Goal: Task Accomplishment & Management: Complete application form

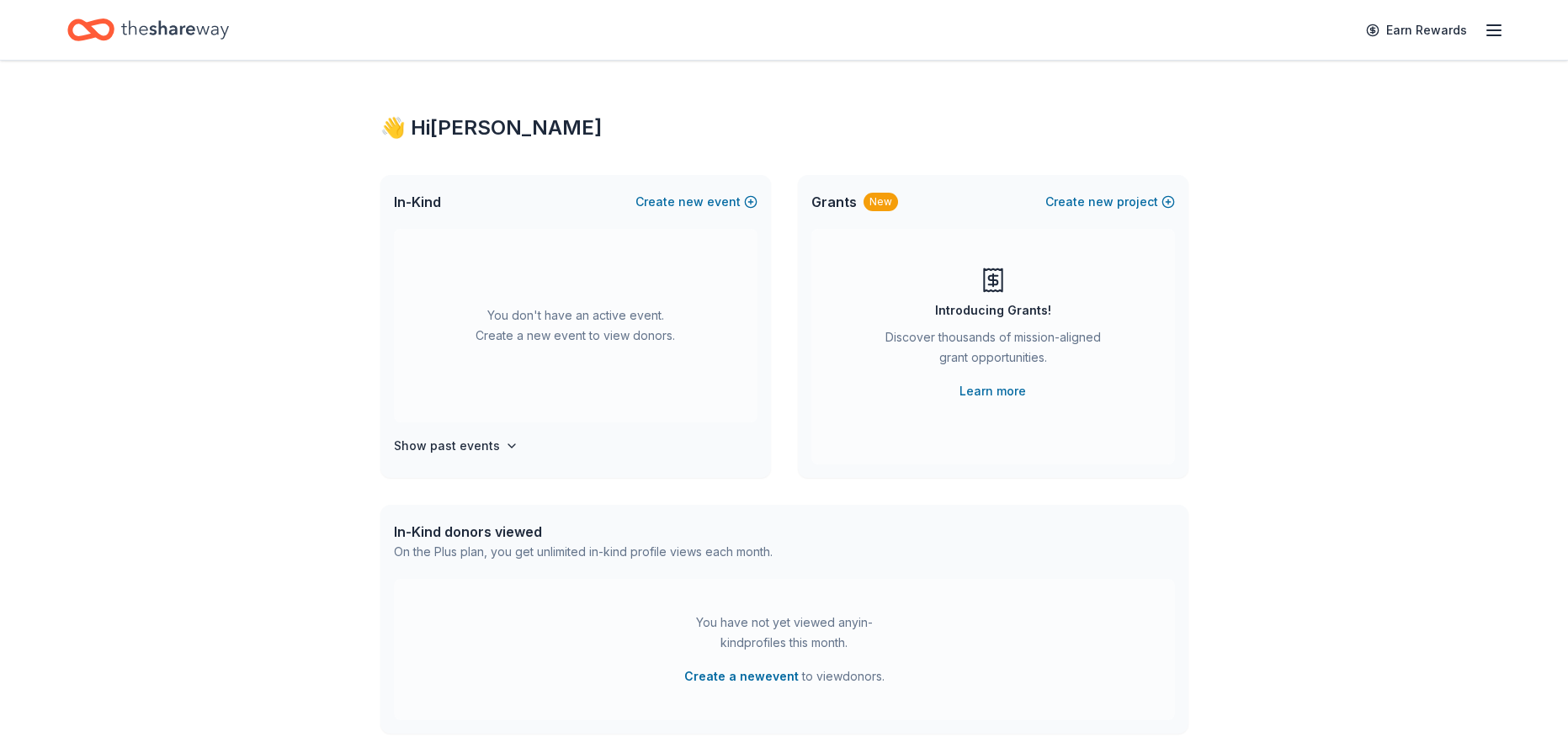
click at [1501, 30] on icon "button" at bounding box center [1494, 30] width 20 height 20
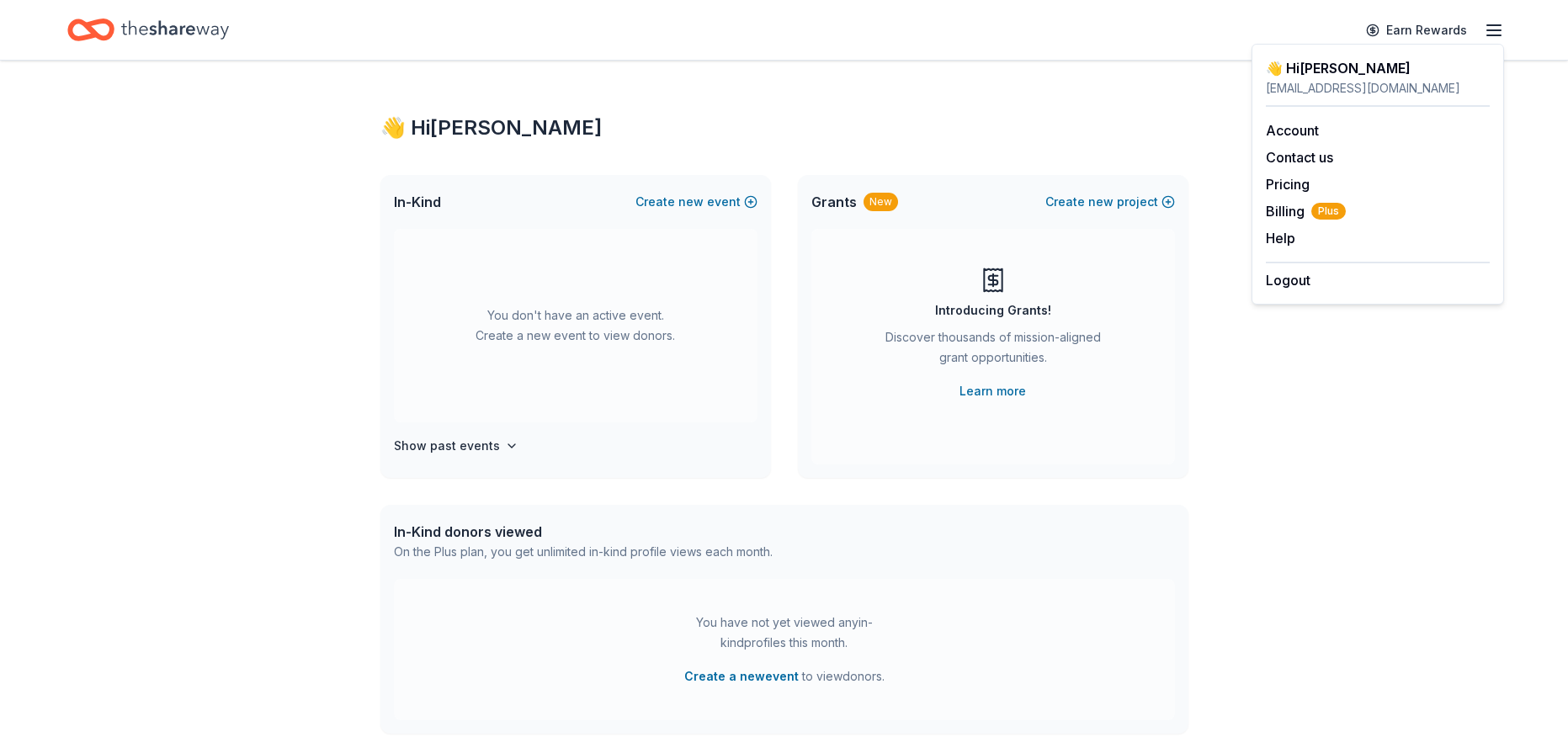
click at [332, 195] on div "👋 Hi [PERSON_NAME] In-Kind Create new event You don't have an active event. Cre…" at bounding box center [784, 552] width 1568 height 983
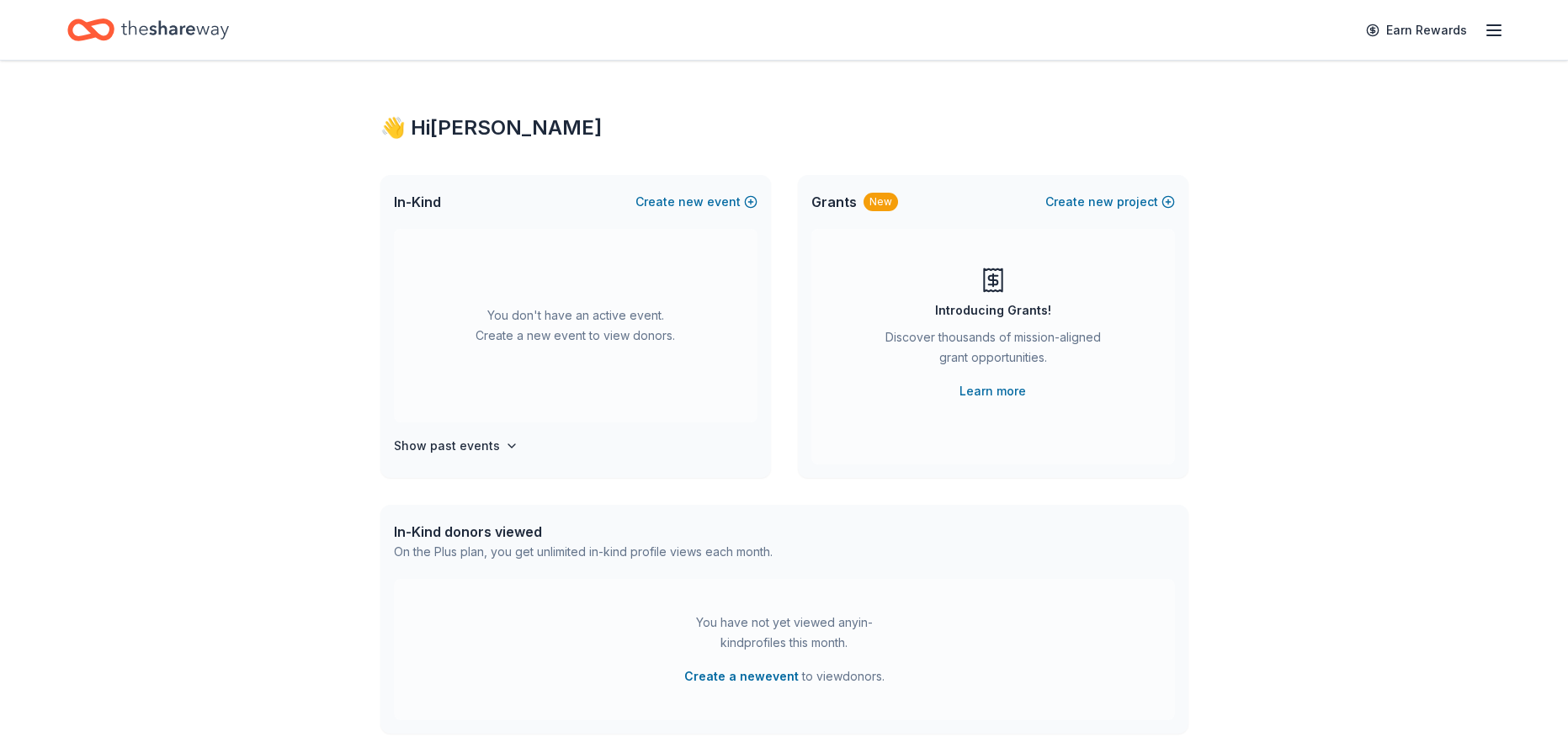
click at [198, 20] on icon "Home" at bounding box center [174, 30] width 107 height 35
click at [187, 26] on icon "Home" at bounding box center [174, 30] width 107 height 35
click at [505, 442] on icon "button" at bounding box center [512, 446] width 14 height 14
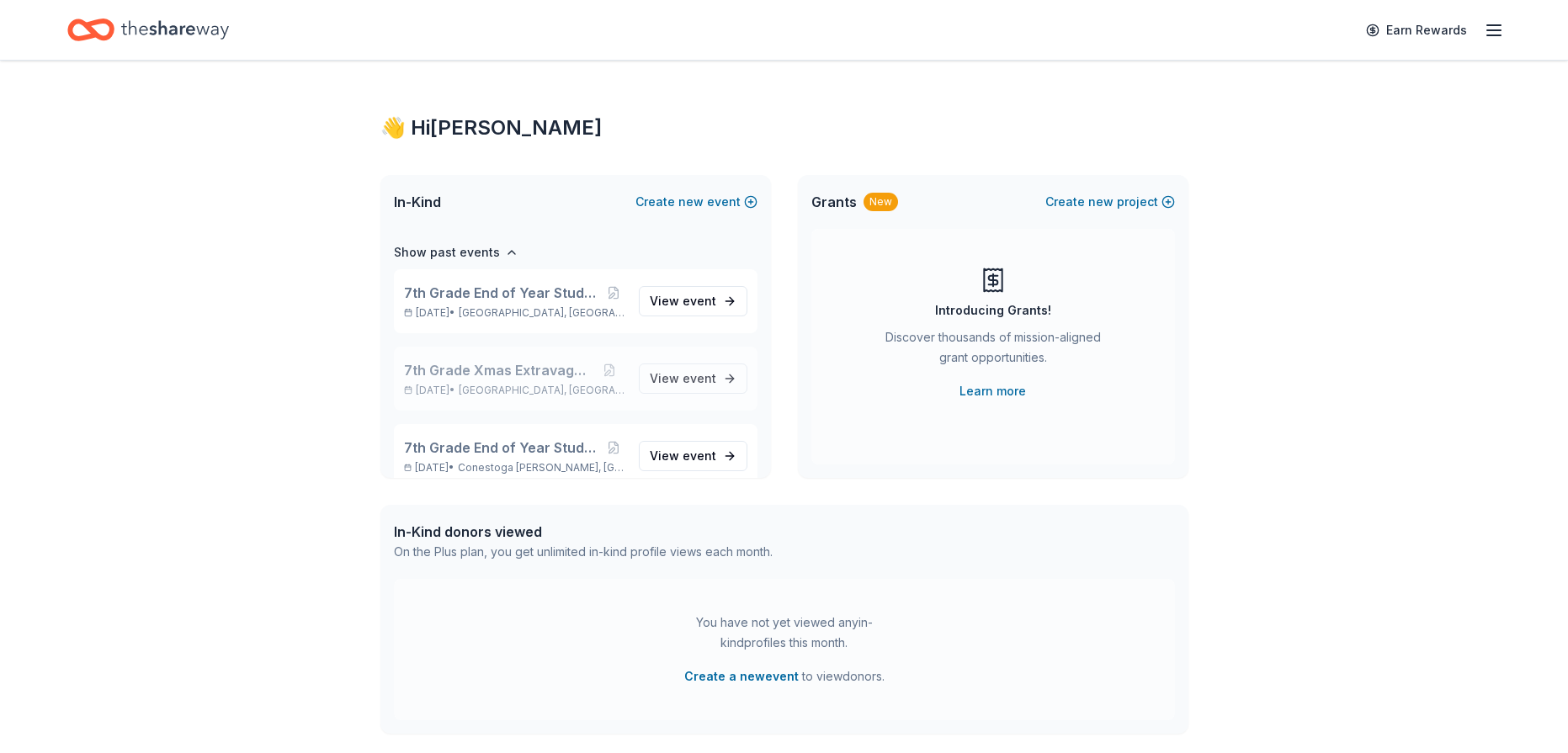
scroll to position [197, 0]
click at [667, 296] on span "View event" at bounding box center [683, 298] width 67 height 20
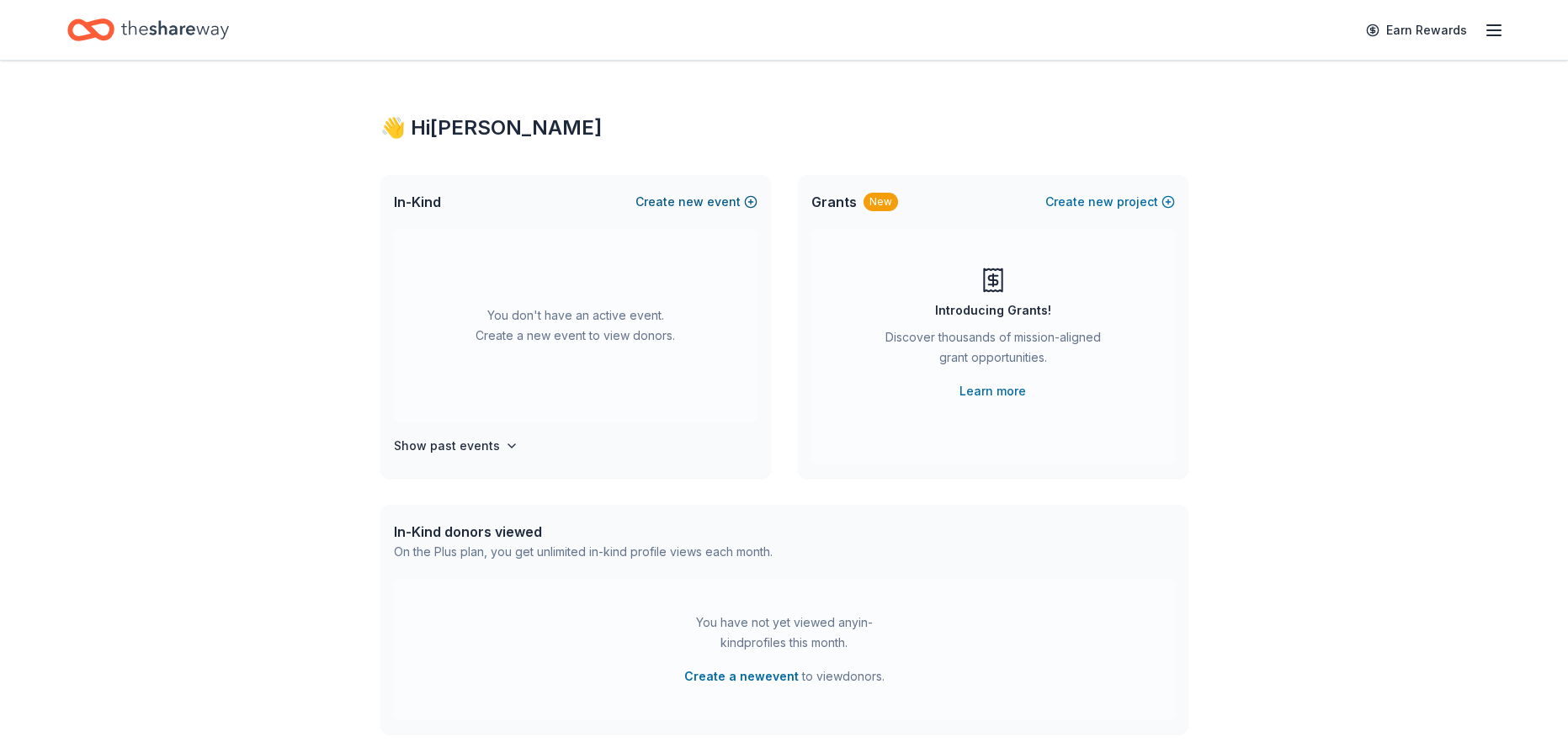
click at [710, 204] on button "Create new event" at bounding box center [696, 202] width 122 height 20
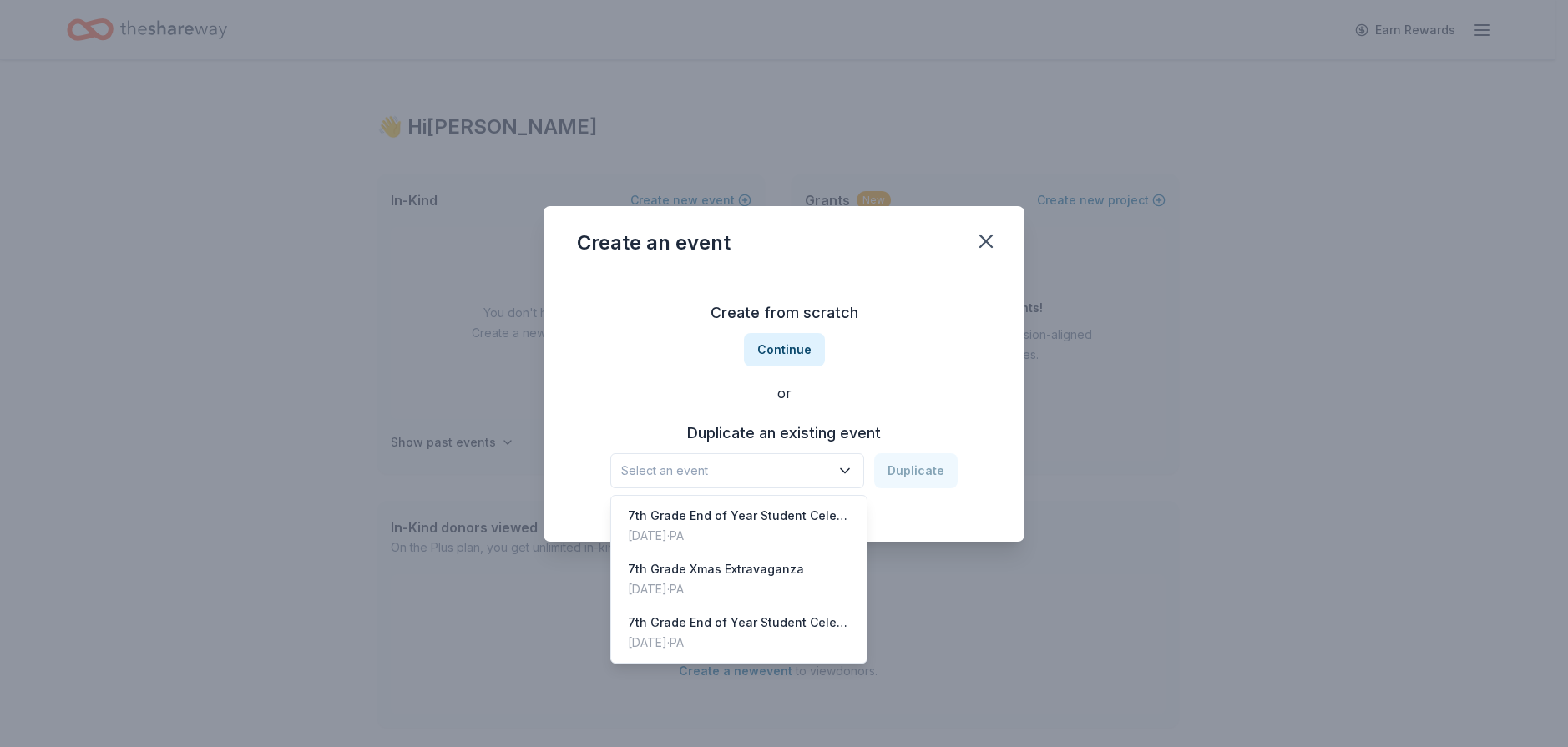
click at [829, 470] on span "Select an event" at bounding box center [725, 471] width 208 height 20
click at [788, 352] on div "Create from scratch Continue or Duplicate an existing event Select an event Dup…" at bounding box center [783, 394] width 414 height 242
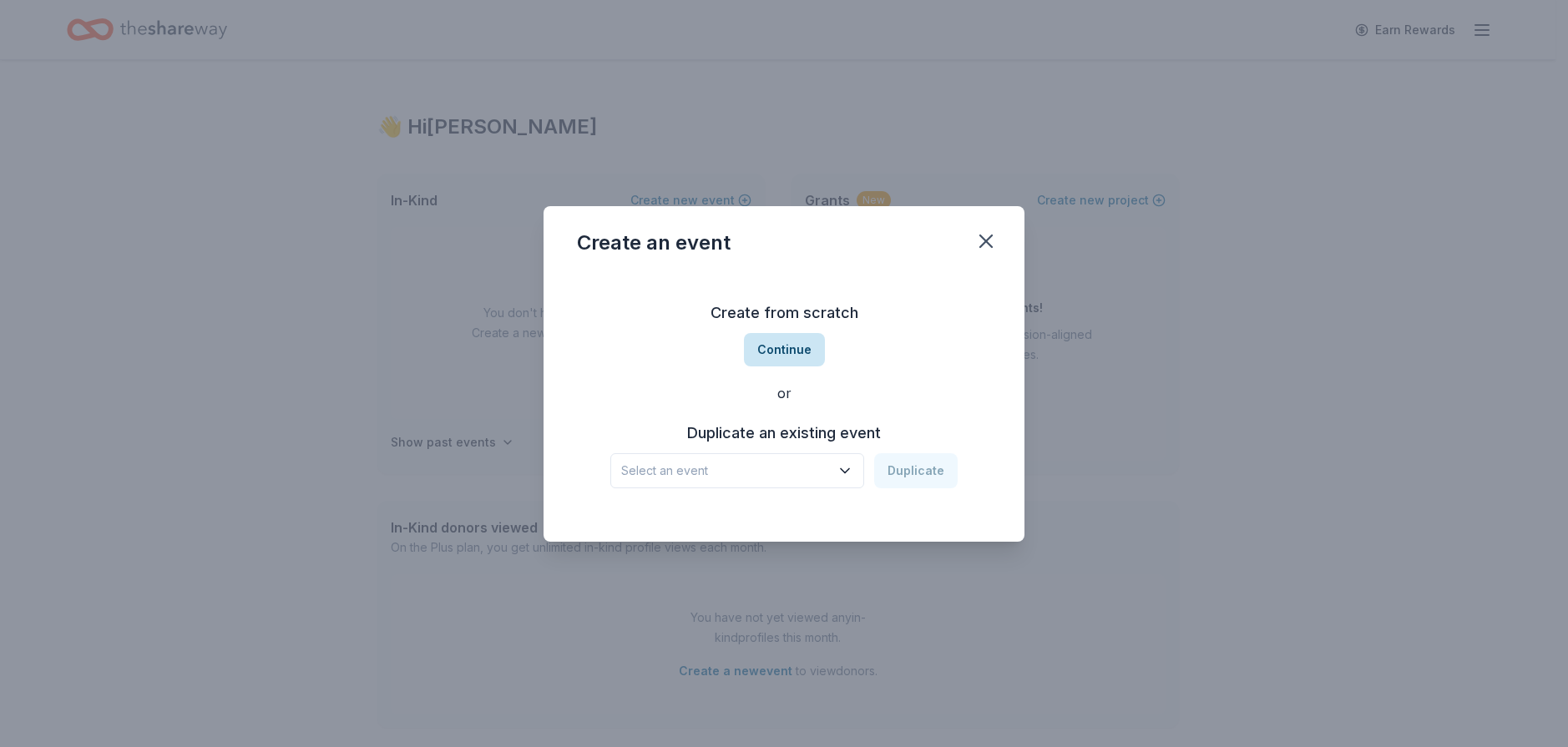
click at [769, 340] on button "Continue" at bounding box center [784, 349] width 81 height 34
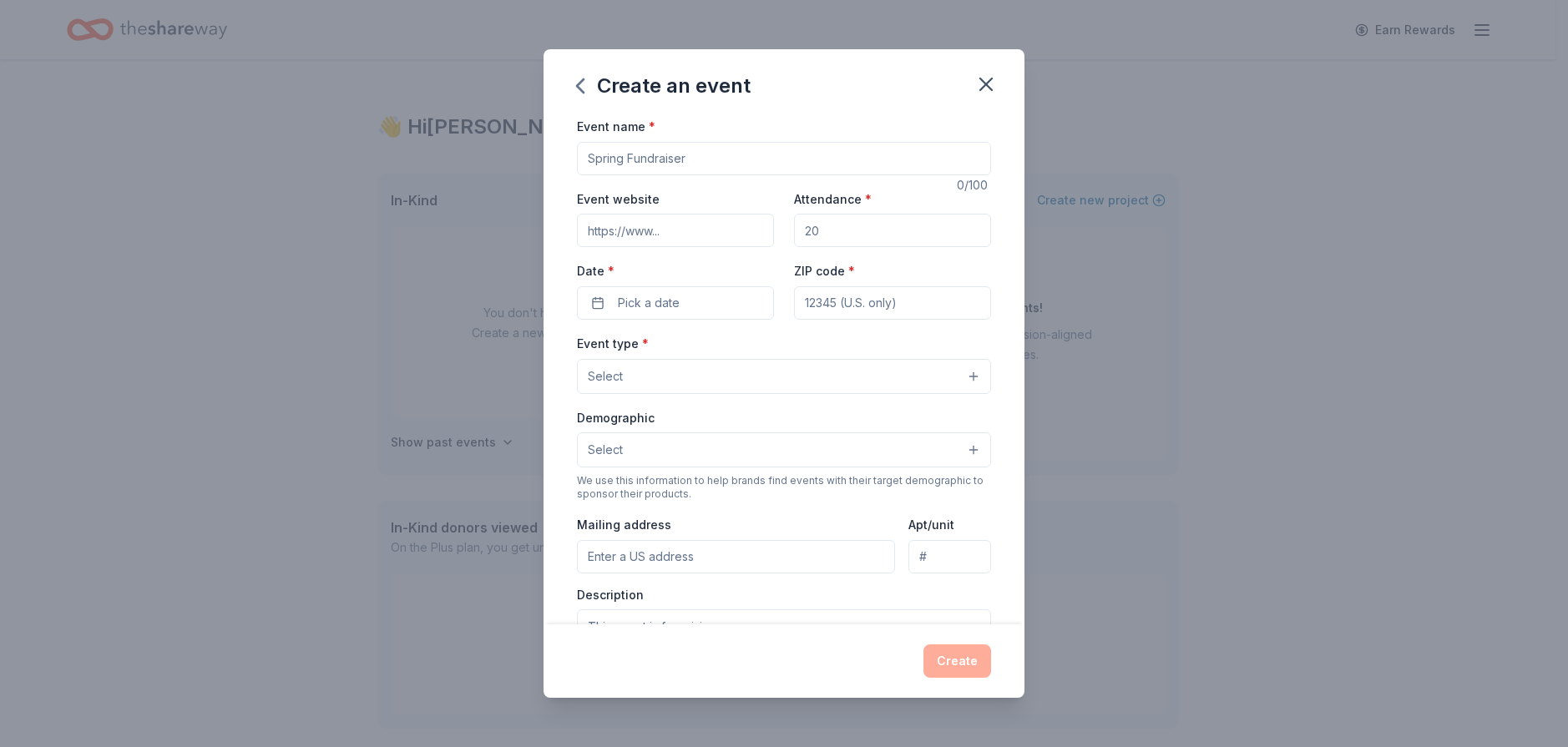
click at [670, 158] on input "Event name *" at bounding box center [783, 158] width 414 height 34
click at [678, 149] on input "Teacher Apprecation" at bounding box center [783, 158] width 414 height 34
click at [678, 161] on input "Teacher Apprecation" at bounding box center [783, 158] width 414 height 34
click at [678, 158] on input "Teacher Apprecation" at bounding box center [783, 158] width 414 height 34
click at [670, 161] on input "Teacher Apprecation" at bounding box center [783, 158] width 414 height 34
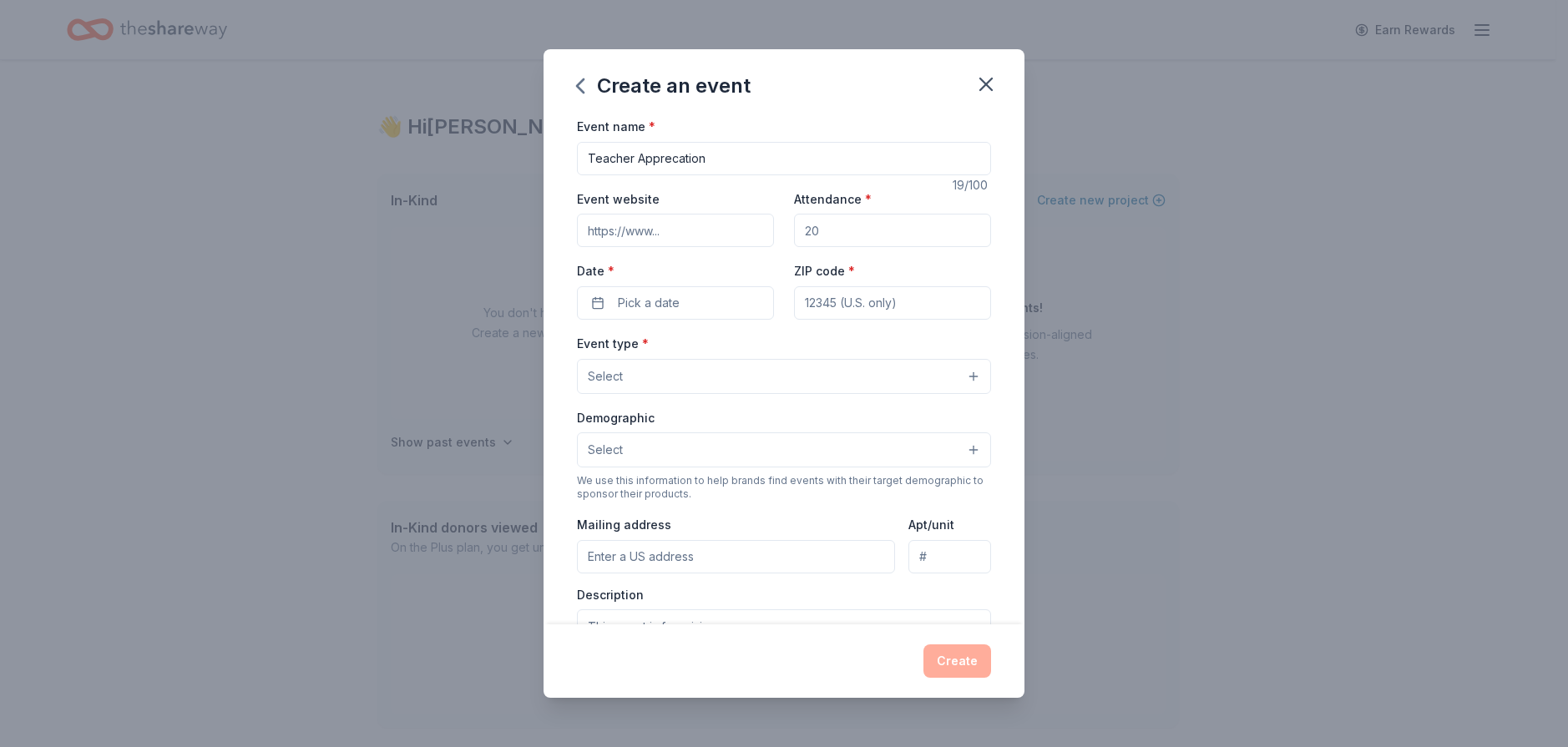
click at [678, 161] on input "Teacher Apprecation" at bounding box center [783, 158] width 414 height 34
type input "Teacher Appreciation"
click at [842, 232] on input "Attendance *" at bounding box center [892, 230] width 197 height 34
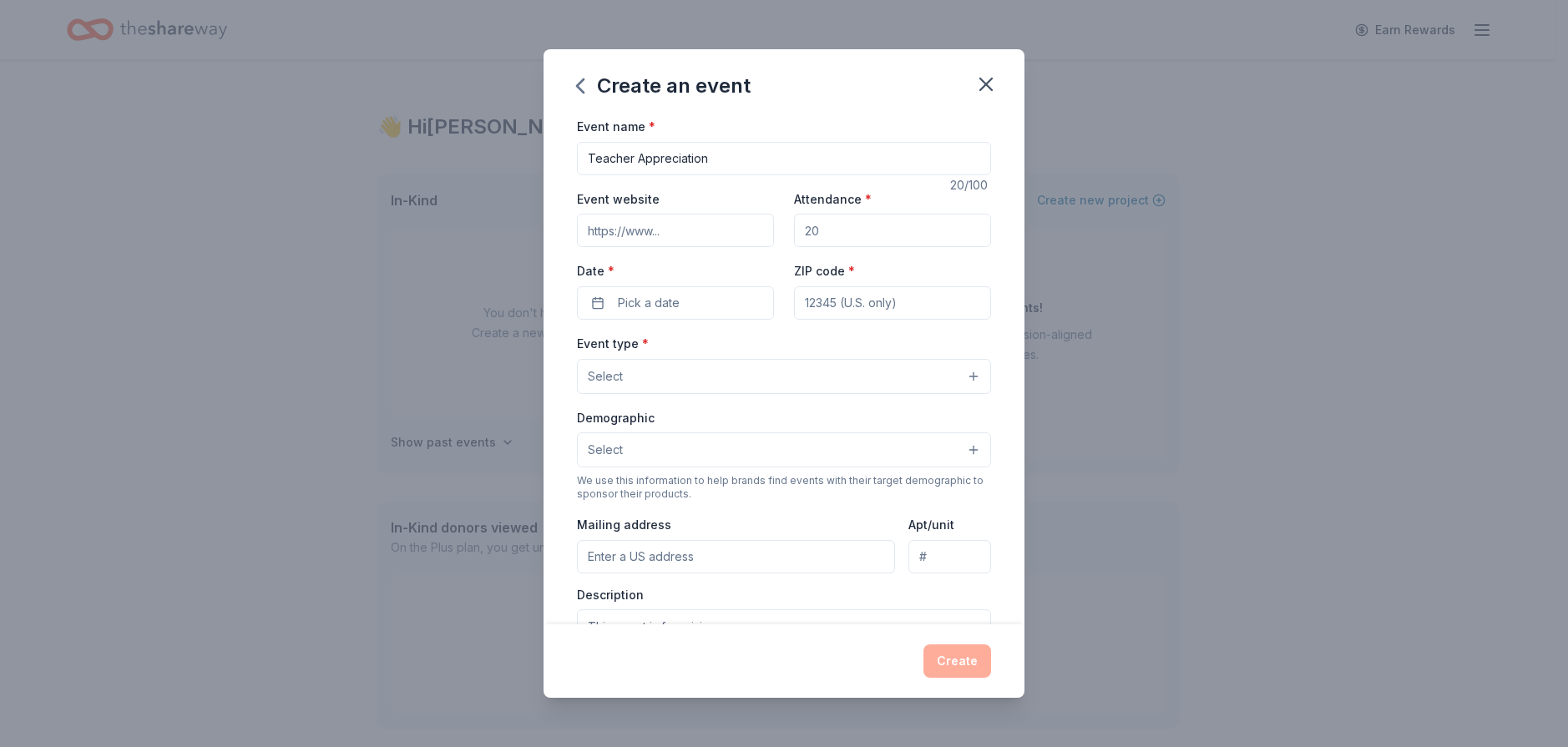
drag, startPoint x: 840, startPoint y: 233, endPoint x: 745, endPoint y: 222, distance: 95.6
click at [745, 222] on div "Event website Attendance * Date * Pick a date ZIP code *" at bounding box center [783, 254] width 414 height 131
drag, startPoint x: 809, startPoint y: 230, endPoint x: 828, endPoint y: 227, distance: 19.2
click at [828, 227] on input "Attendance *" at bounding box center [892, 230] width 197 height 34
type input "35"
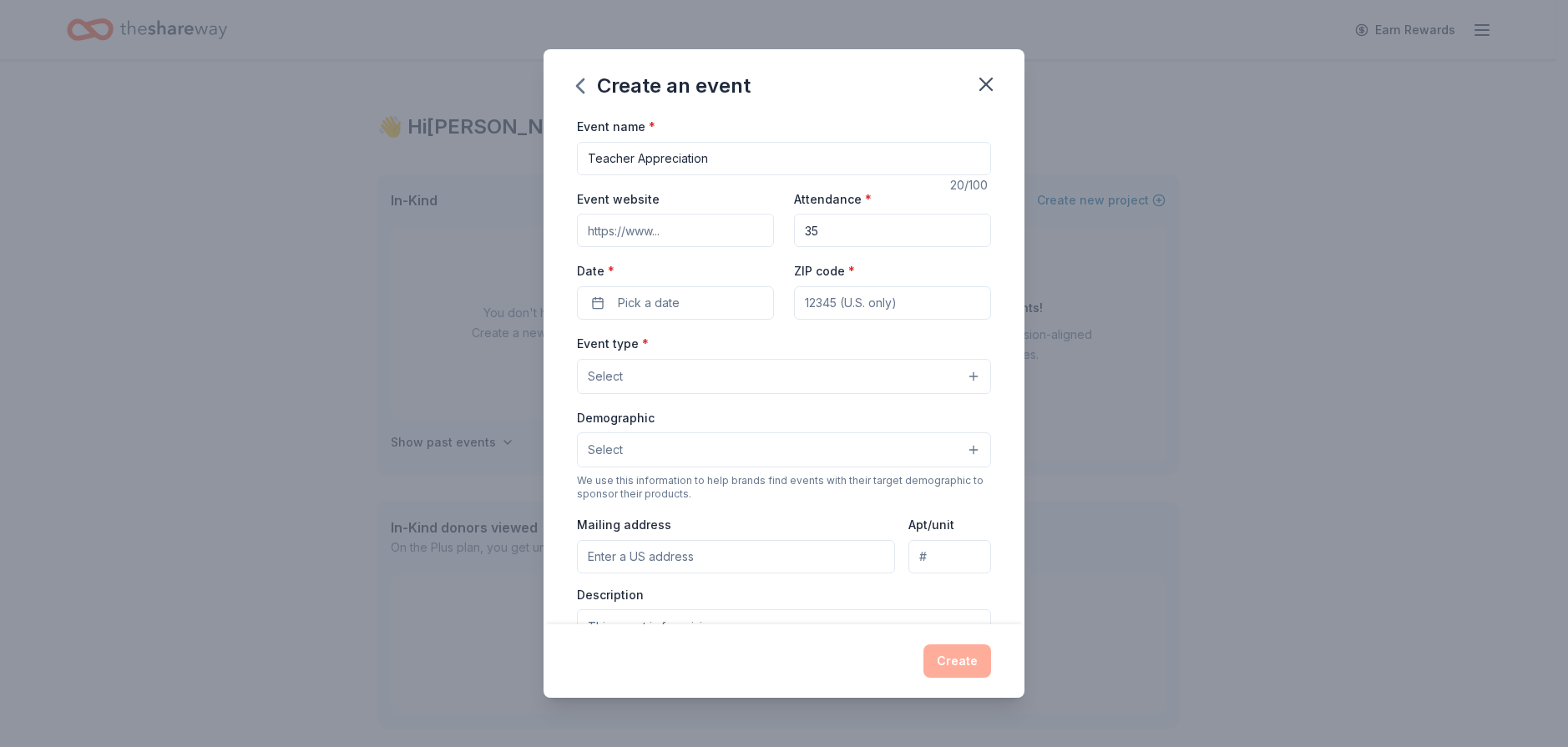
click at [885, 300] on input "ZIP code *" at bounding box center [892, 303] width 197 height 34
type input "17602"
click at [721, 391] on button "Select" at bounding box center [783, 377] width 414 height 35
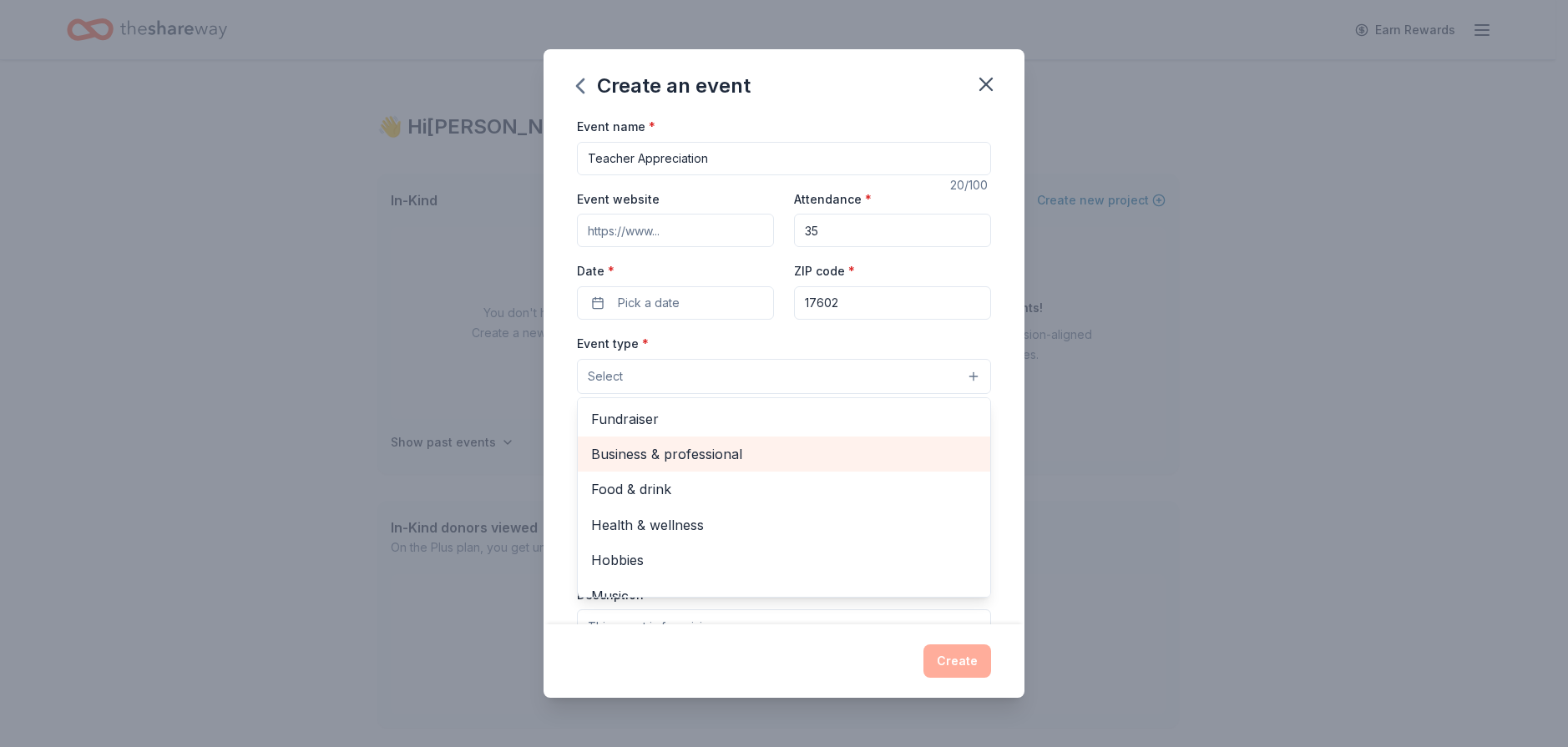
click at [778, 449] on span "Business & professional" at bounding box center [784, 454] width 386 height 22
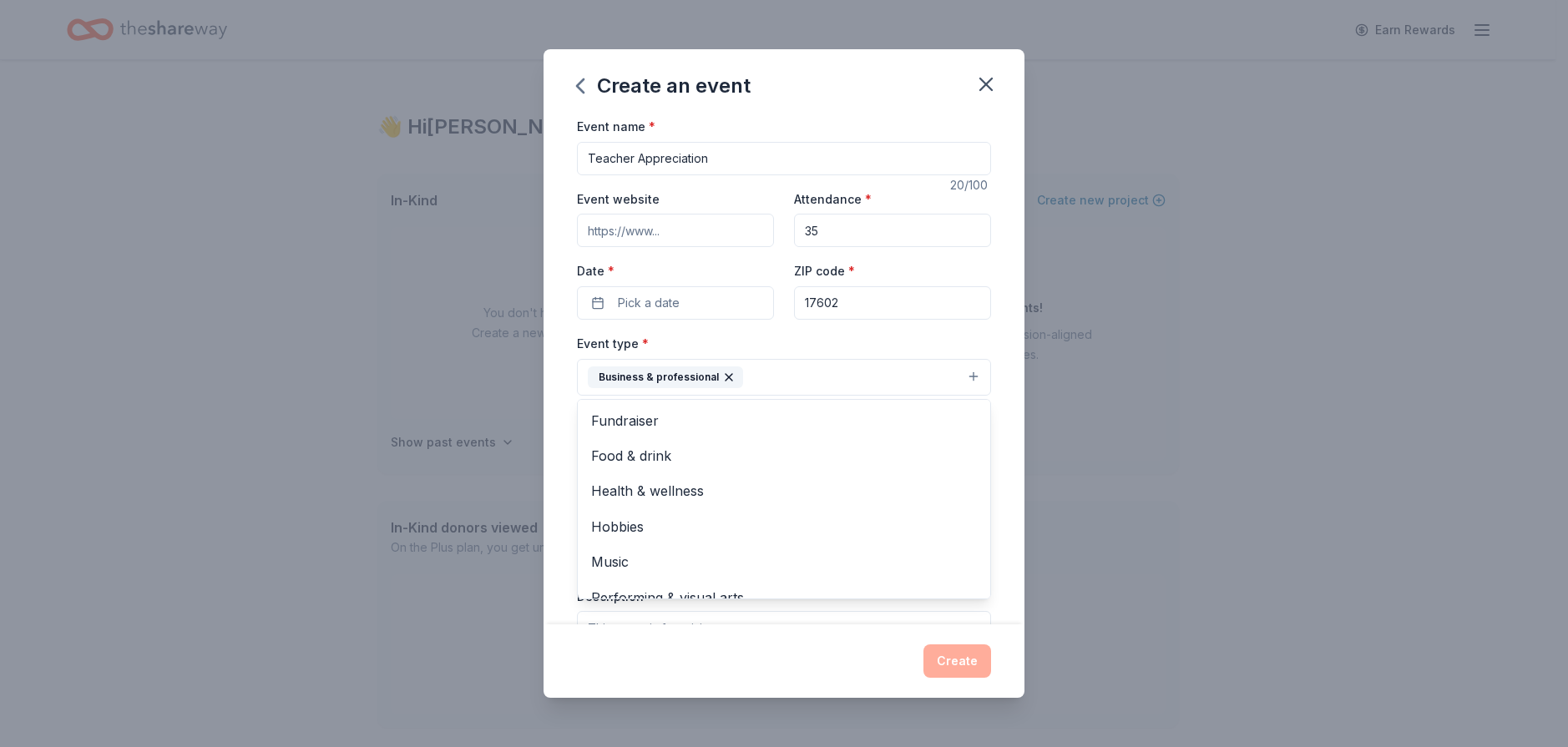
click at [982, 337] on div "Event name * Teacher Appreciation 20 /100 Event website Attendance * 35 Date * …" at bounding box center [783, 370] width 481 height 509
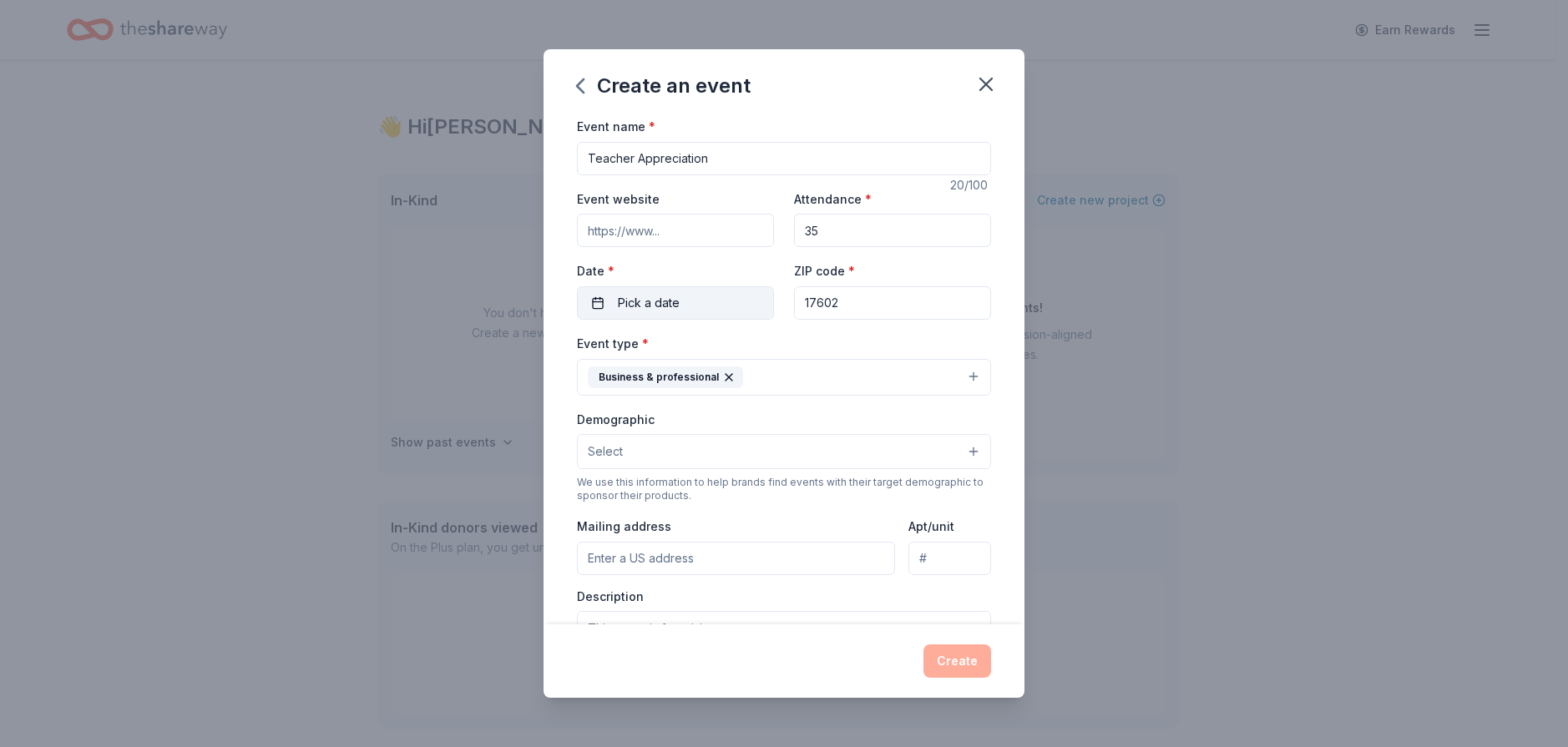
click at [651, 289] on button "Pick a date" at bounding box center [675, 303] width 197 height 34
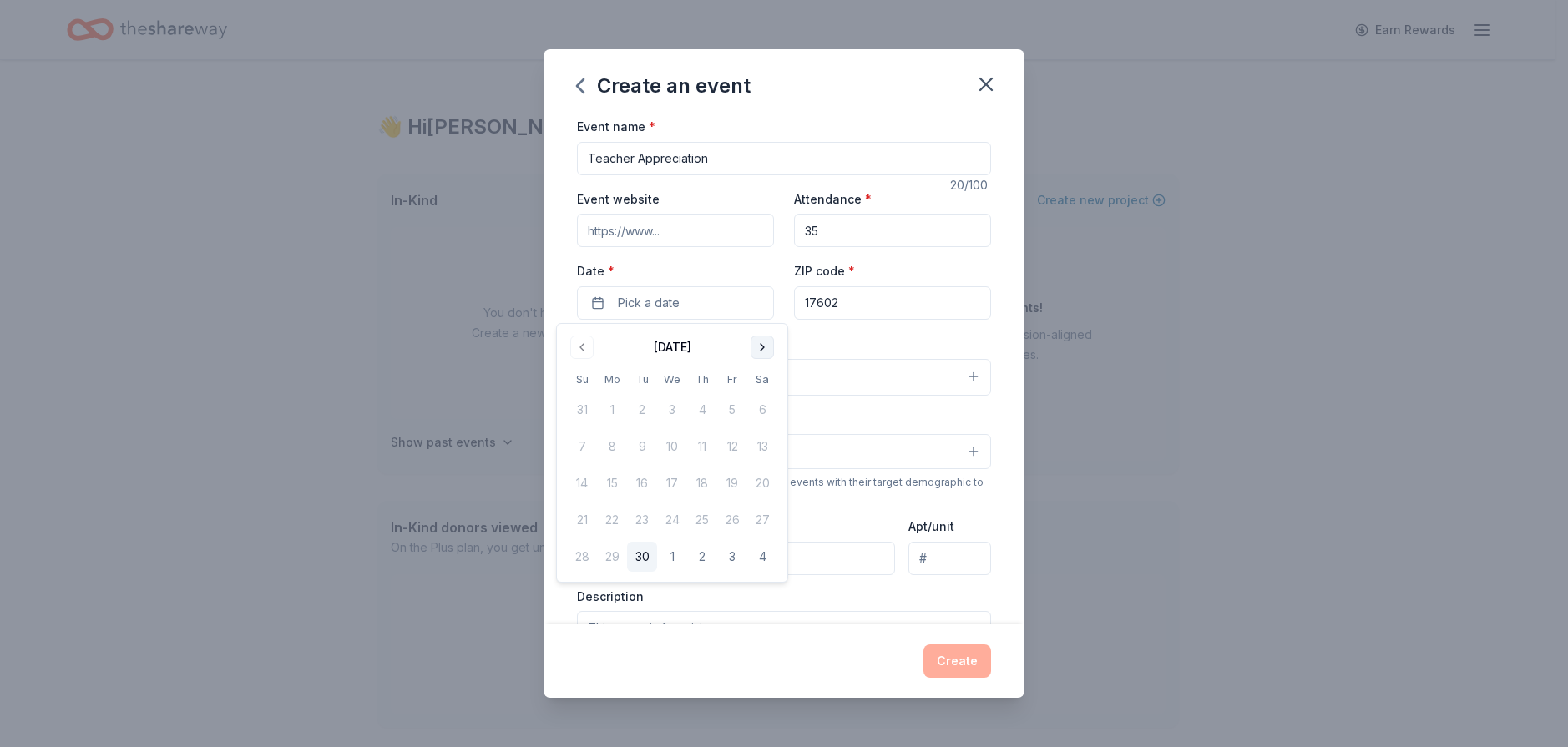
click at [760, 350] on button "Go to next month" at bounding box center [762, 348] width 24 height 24
click at [739, 489] on button "19" at bounding box center [731, 483] width 30 height 30
click at [839, 625] on div "Create" at bounding box center [783, 661] width 481 height 74
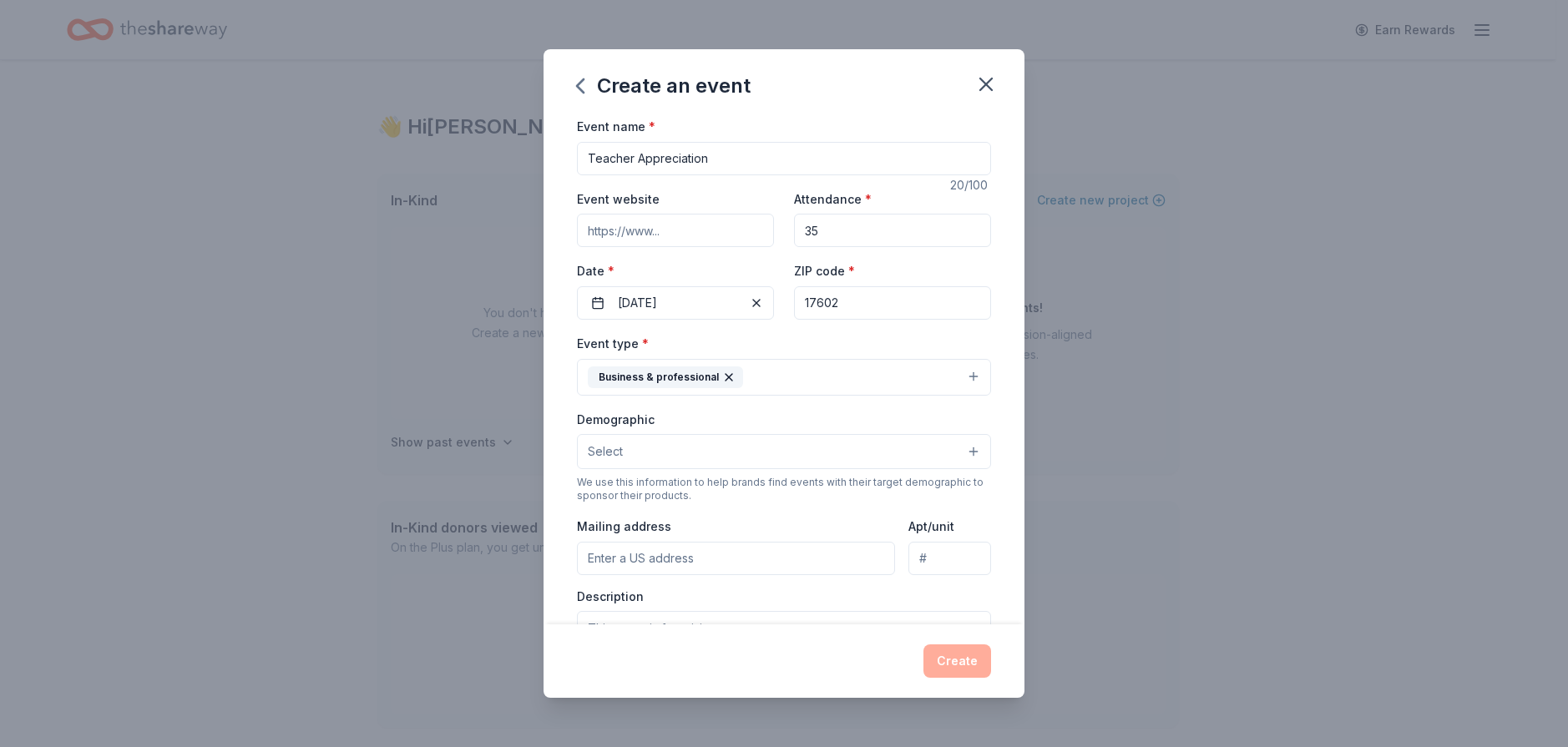
click at [689, 560] on input "Mailing address" at bounding box center [736, 559] width 318 height 34
type input "[STREET_ADDRESS][PERSON_NAME]"
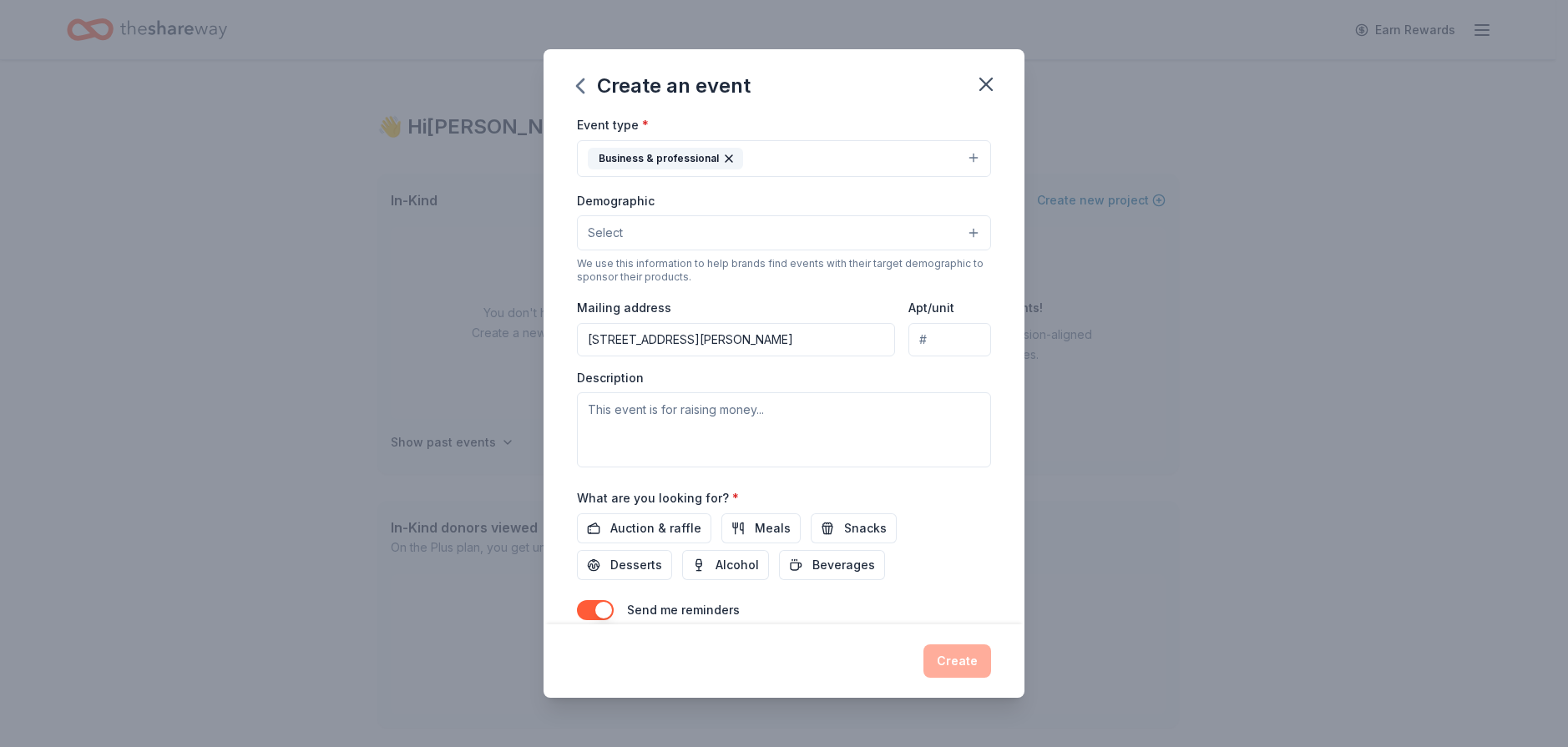
scroll to position [121, 0]
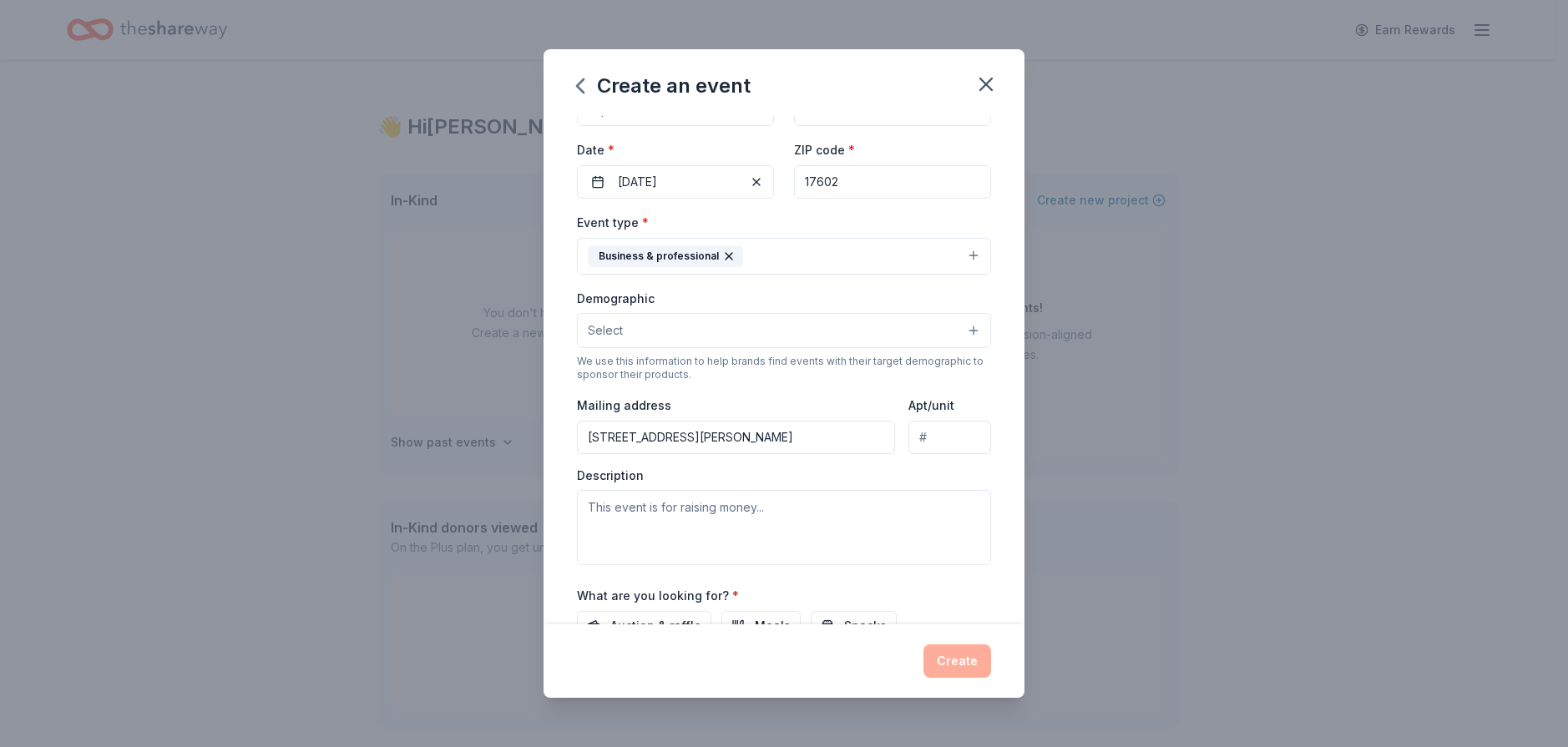
click at [961, 338] on button "Select" at bounding box center [783, 330] width 414 height 35
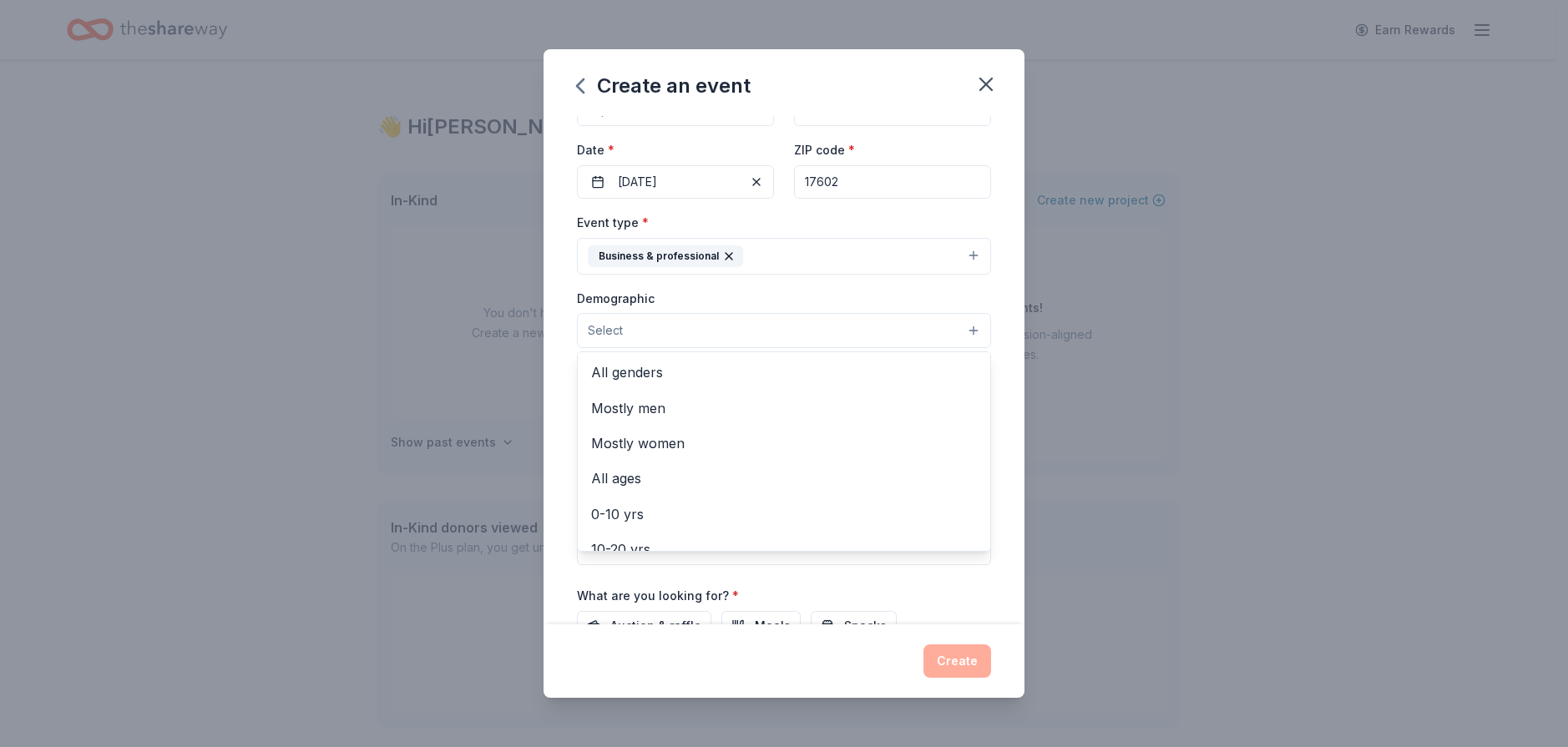
scroll to position [0, 0]
click at [776, 365] on span "All genders" at bounding box center [784, 373] width 386 height 22
click at [887, 287] on div "Event type * Business & professional Demographic All genders Mostly men Mostly …" at bounding box center [783, 389] width 414 height 355
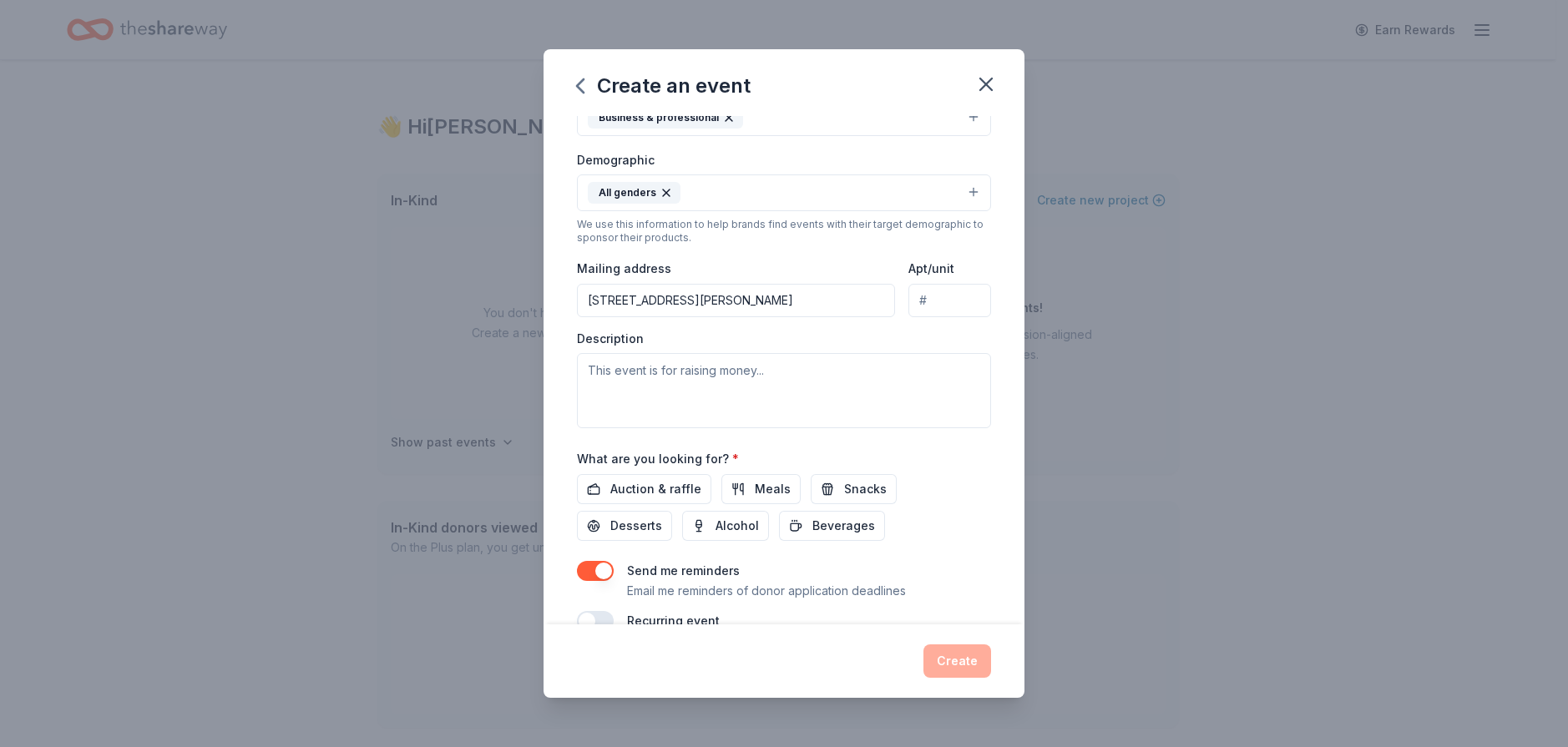
scroll to position [293, 0]
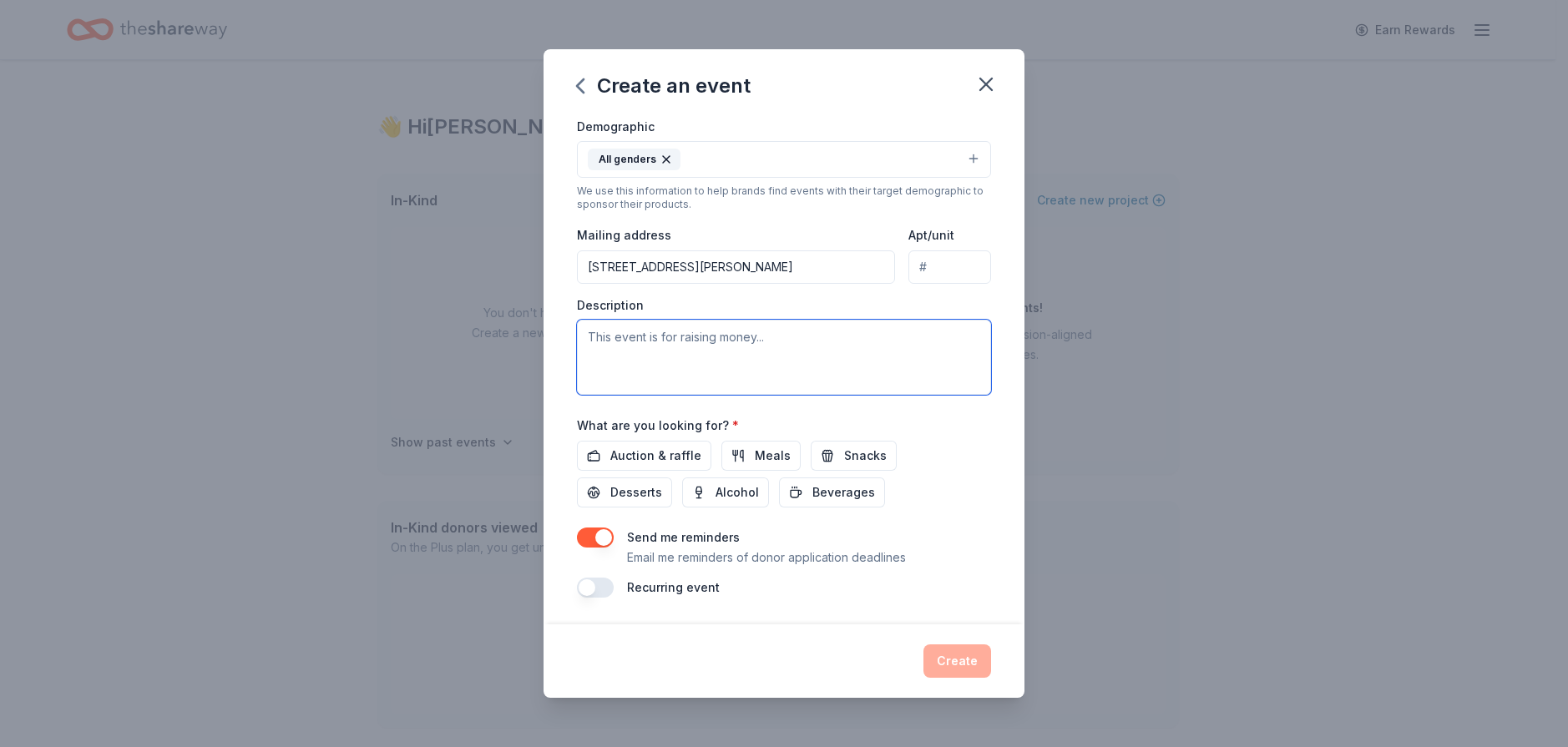
click at [696, 338] on textarea at bounding box center [783, 358] width 414 height 76
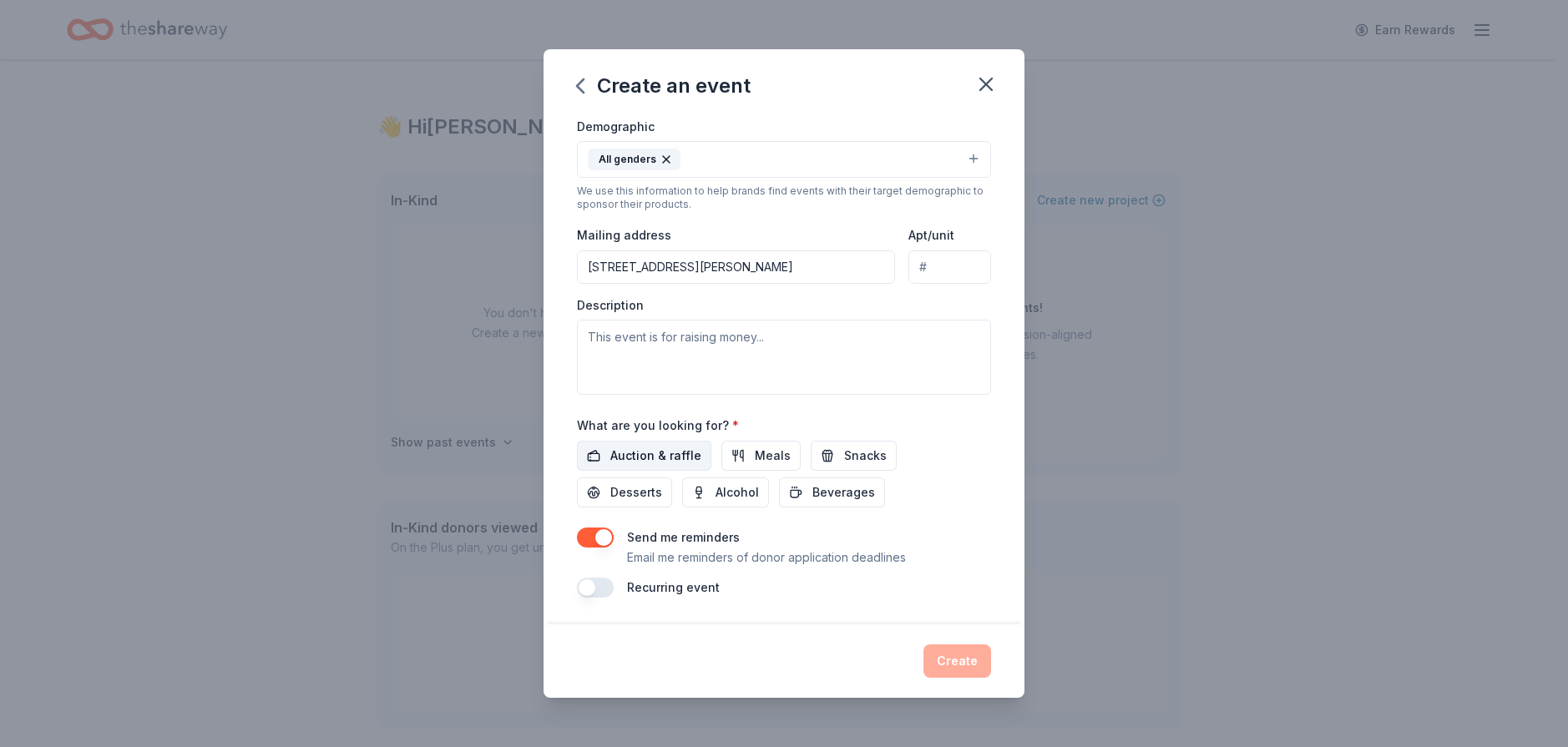
click at [668, 453] on span "Auction & raffle" at bounding box center [656, 456] width 91 height 20
click at [778, 452] on span "Meals" at bounding box center [772, 456] width 35 height 20
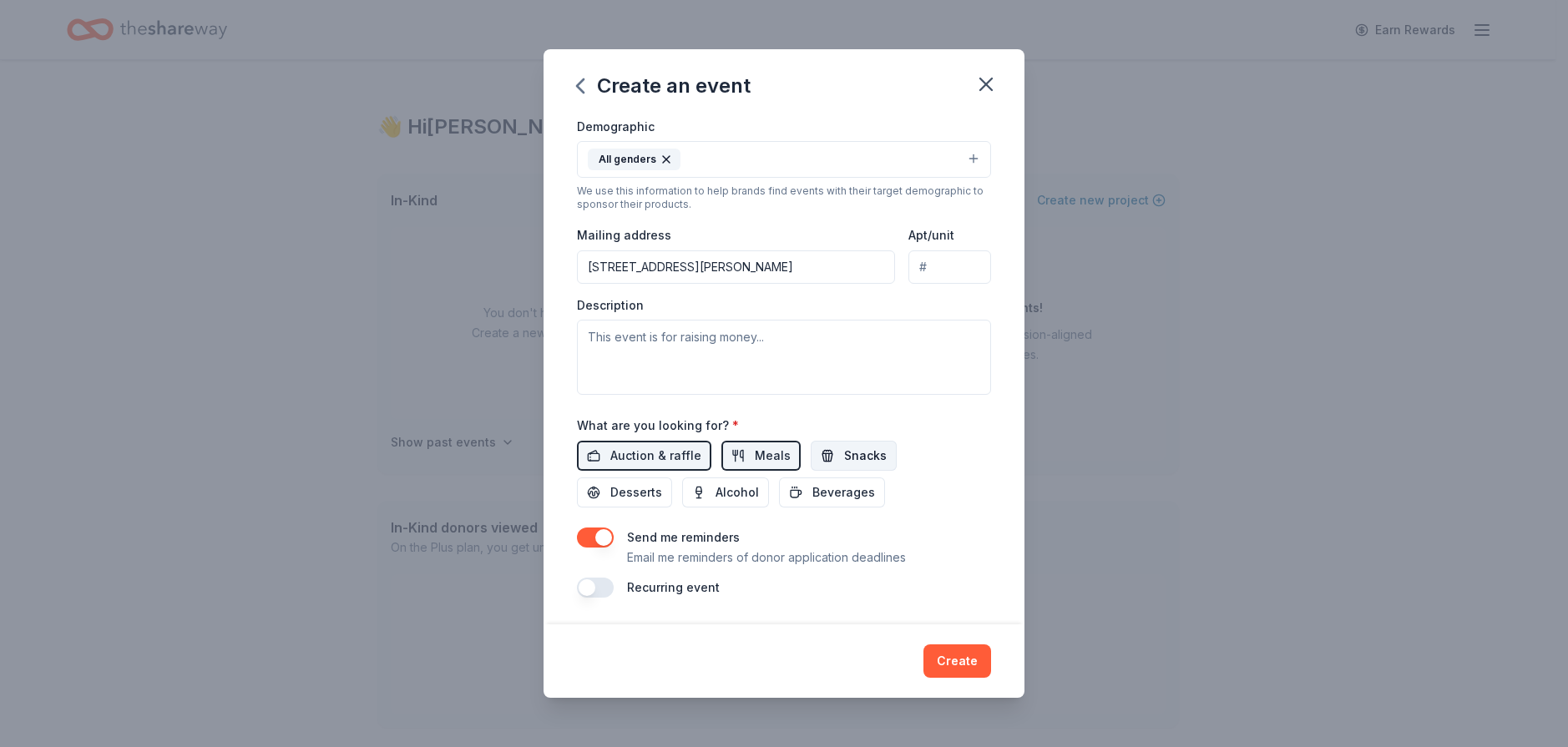
click at [858, 452] on span "Snacks" at bounding box center [865, 456] width 43 height 20
click at [853, 490] on span "Beverages" at bounding box center [843, 492] width 63 height 20
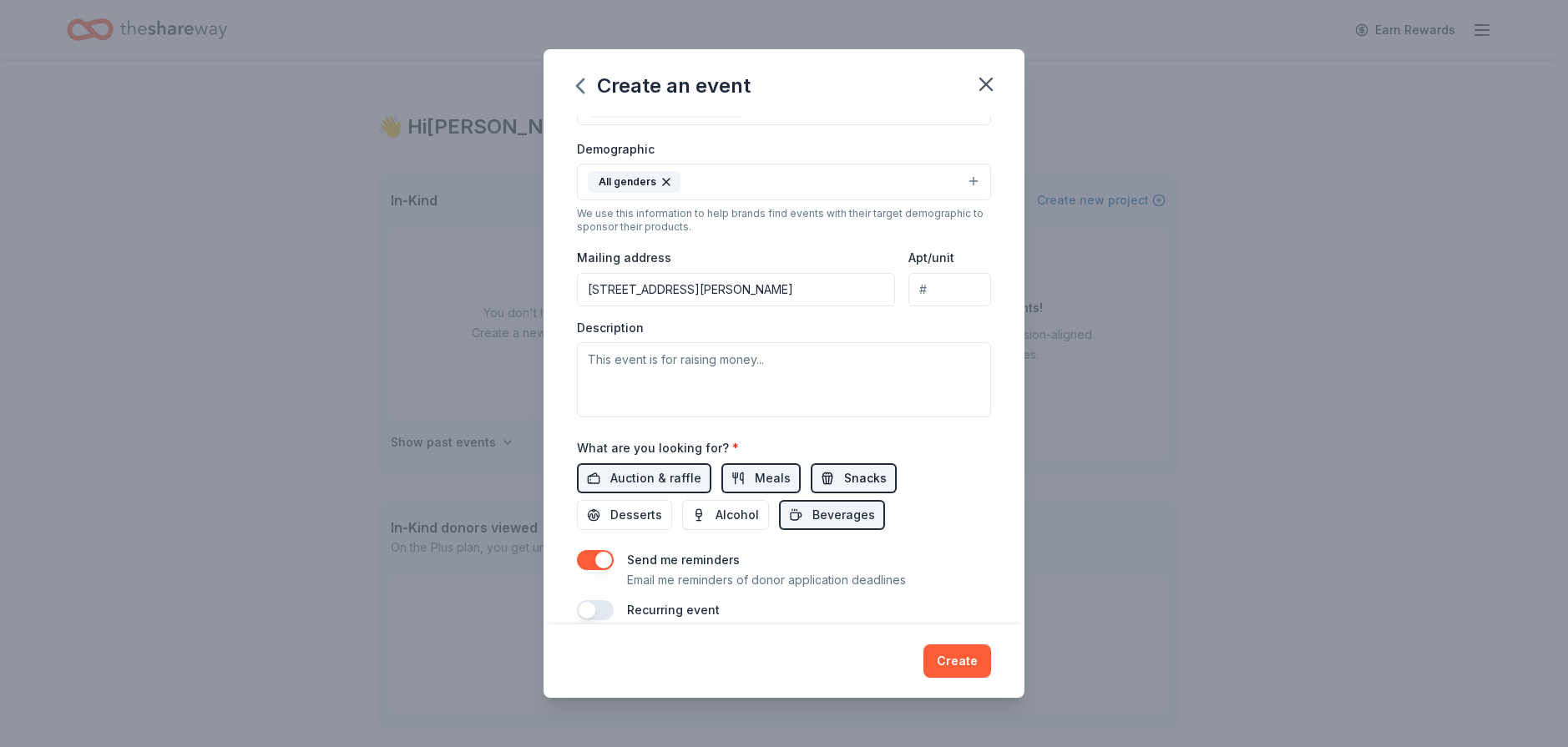
scroll to position [259, 0]
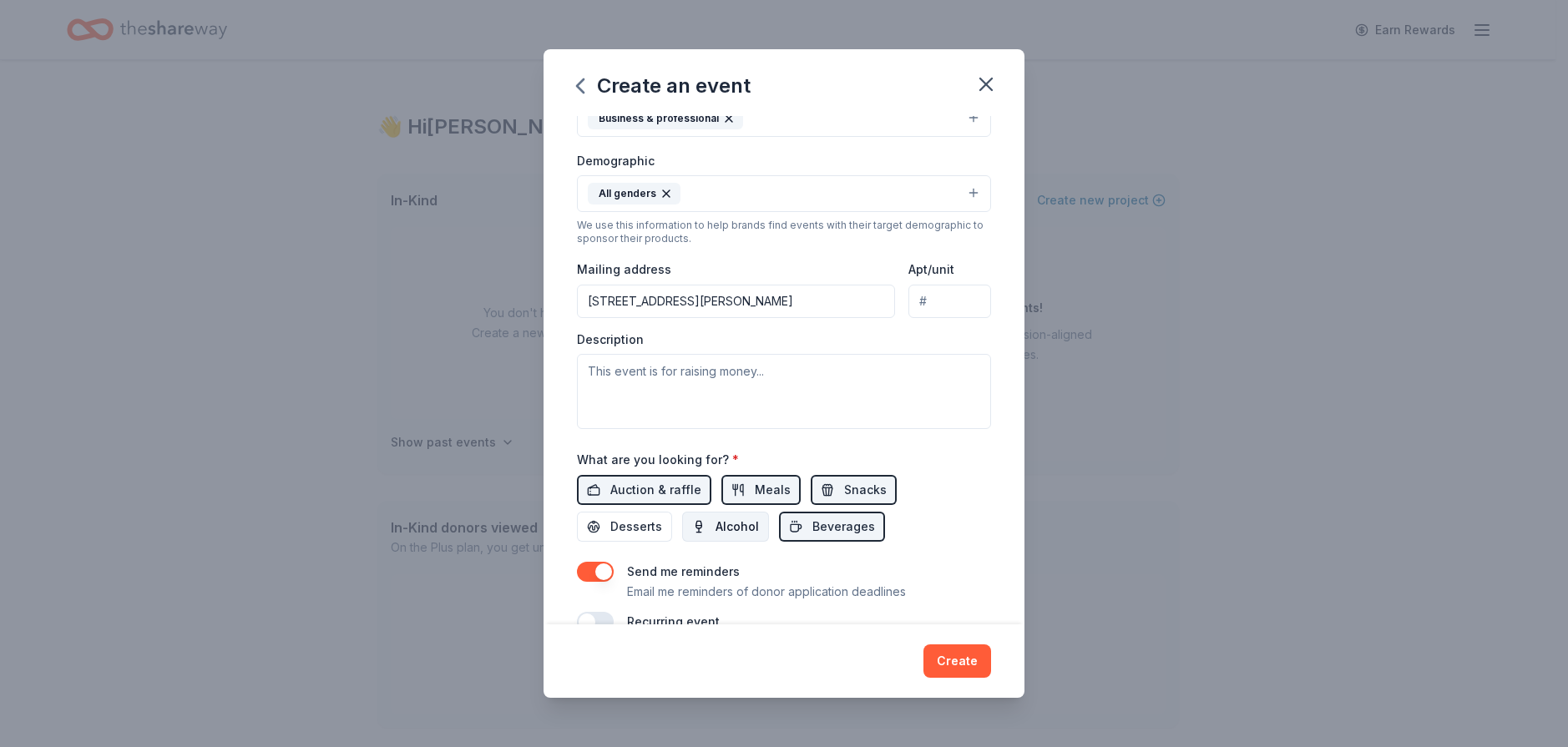
click at [719, 517] on span "Alcohol" at bounding box center [738, 527] width 44 height 20
click at [604, 545] on div "Event name * Teacher Appreciation 20 /100 Event website Attendance * 35 Date * …" at bounding box center [783, 245] width 414 height 775
click at [616, 536] on span "Desserts" at bounding box center [636, 527] width 52 height 20
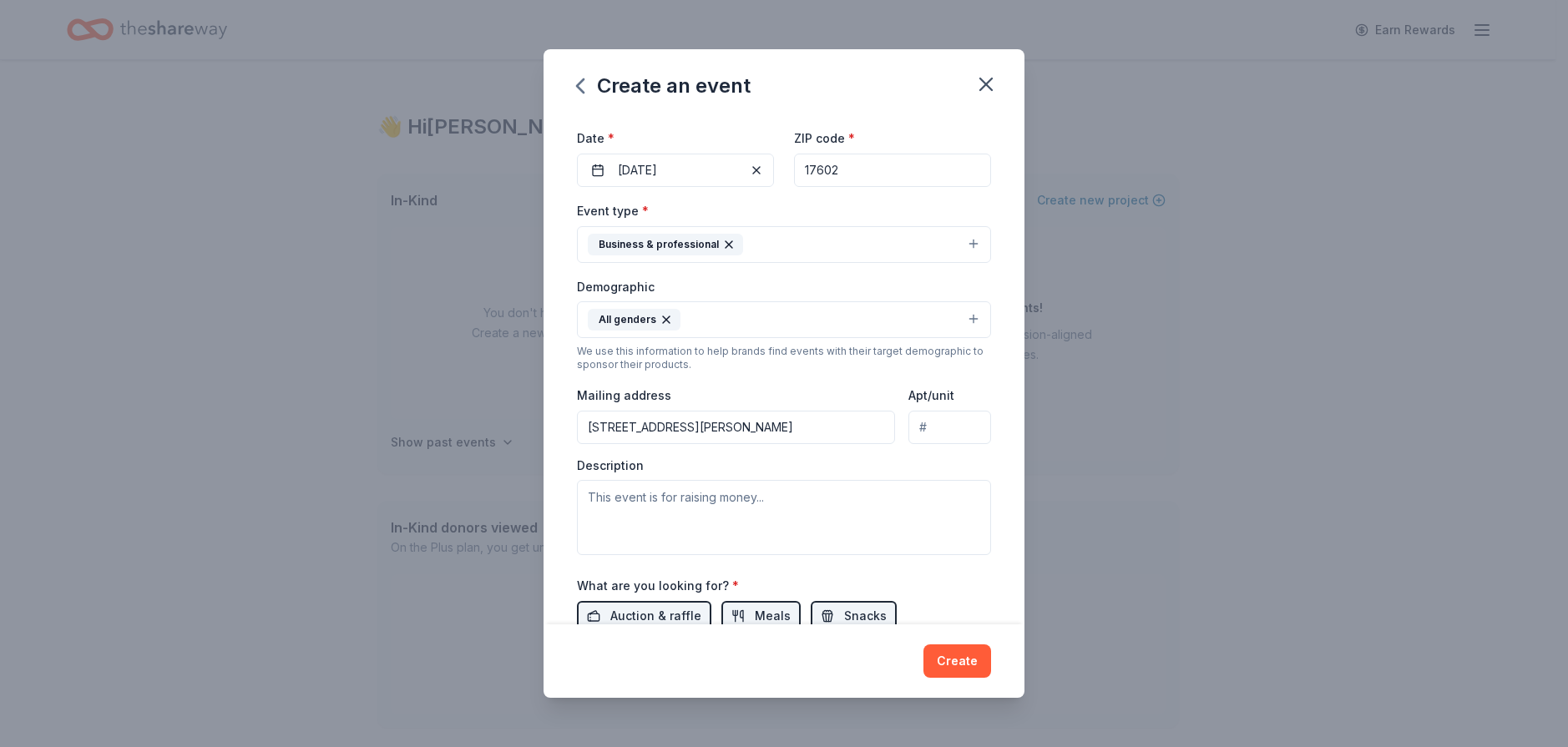
scroll to position [135, 0]
